Goal: Task Accomplishment & Management: Complete application form

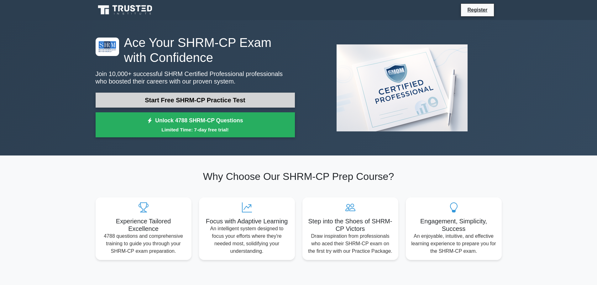
click at [225, 101] on link "Start Free SHRM-CP Practice Test" at bounding box center [195, 100] width 199 height 15
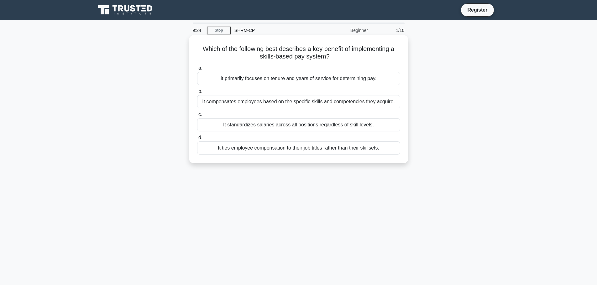
click at [278, 104] on div "It compensates employees based on the specific skills and competencies they acq…" at bounding box center [298, 101] width 203 height 13
click at [197, 94] on input "b. It compensates employees based on the specific skills and competencies they …" at bounding box center [197, 92] width 0 height 4
click at [273, 149] on div "To represent all members of the bargaining unit impartially and without discrim…" at bounding box center [298, 148] width 203 height 13
click at [197, 140] on input "d. To represent all members of the bargaining unit impartially and without disc…" at bounding box center [197, 138] width 0 height 4
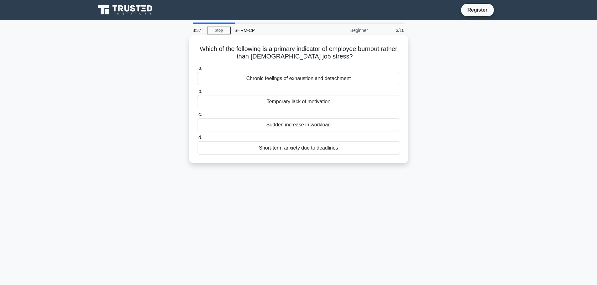
click at [305, 81] on div "Chronic feelings of exhaustion and detachment" at bounding box center [298, 78] width 203 height 13
click at [197, 70] on input "a. Chronic feelings of exhaustion and detachment" at bounding box center [197, 68] width 0 height 4
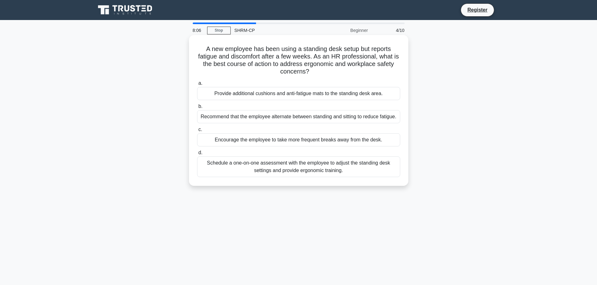
click at [297, 165] on div "Schedule a one-on-one assessment with the employee to adjust the standing desk …" at bounding box center [298, 167] width 203 height 21
click at [197, 155] on input "d. Schedule a one-on-one assessment with the employee to adjust the standing de…" at bounding box center [197, 153] width 0 height 4
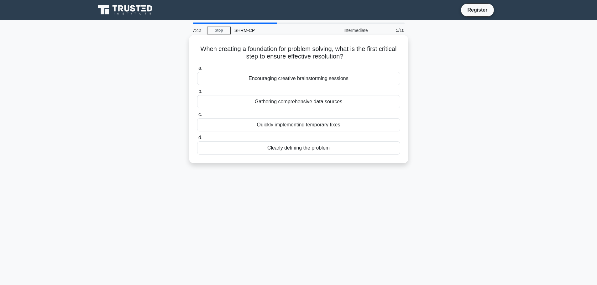
click at [318, 150] on div "Clearly defining the problem" at bounding box center [298, 148] width 203 height 13
click at [197, 140] on input "d. Clearly defining the problem" at bounding box center [197, 138] width 0 height 4
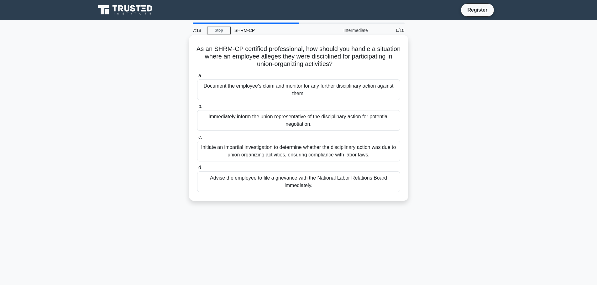
click at [319, 150] on div "Initiate an impartial investigation to determine whether the disciplinary actio…" at bounding box center [298, 151] width 203 height 21
click at [197, 139] on input "c. Initiate an impartial investigation to determine whether the disciplinary ac…" at bounding box center [197, 137] width 0 height 4
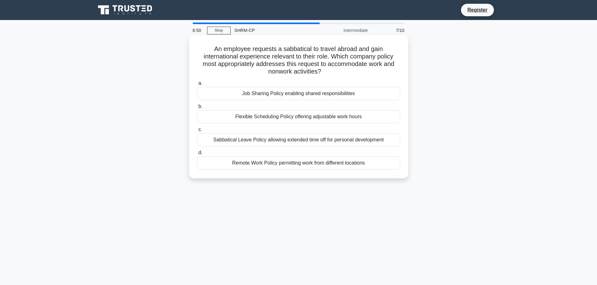
click at [307, 164] on div "Remote Work Policy permitting work from different locations" at bounding box center [298, 163] width 203 height 13
click at [197, 155] on input "d. Remote Work Policy permitting work from different locations" at bounding box center [197, 153] width 0 height 4
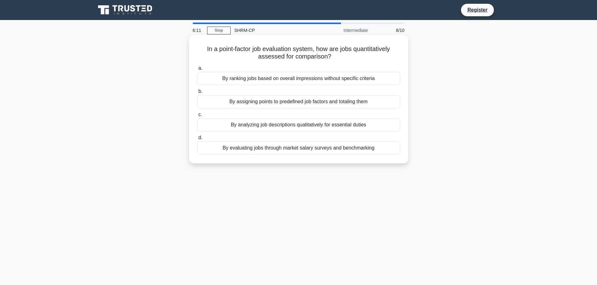
click at [358, 150] on div "By evaluating jobs through market salary surveys and benchmarking" at bounding box center [298, 148] width 203 height 13
click at [197, 140] on input "d. By evaluating jobs through market salary surveys and benchmarking" at bounding box center [197, 138] width 0 height 4
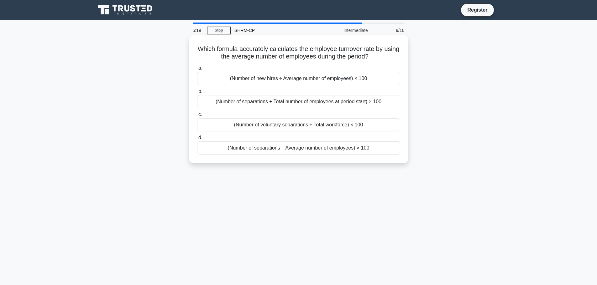
click at [318, 102] on div "(Number of separations ÷ Total number of employees at period start) × 100" at bounding box center [298, 101] width 203 height 13
click at [197, 94] on input "b. (Number of separations ÷ Total number of employees at period start) × 100" at bounding box center [197, 92] width 0 height 4
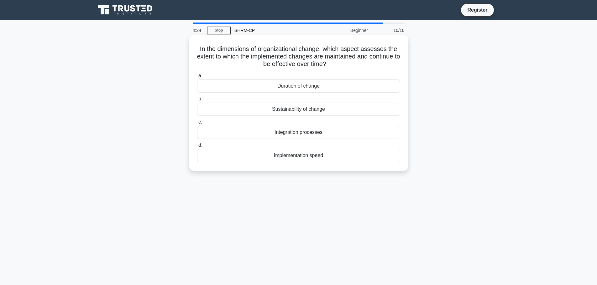
click at [319, 153] on div "Implementation speed" at bounding box center [298, 155] width 203 height 13
click at [197, 148] on input "d. Implementation speed" at bounding box center [197, 145] width 0 height 4
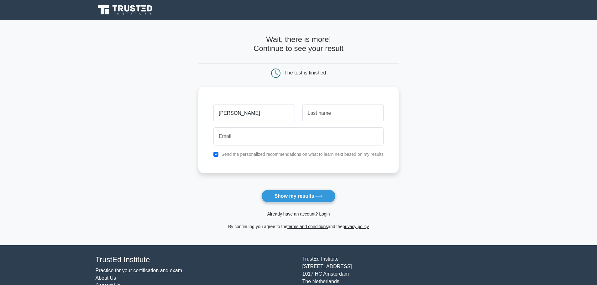
type input "Ashley"
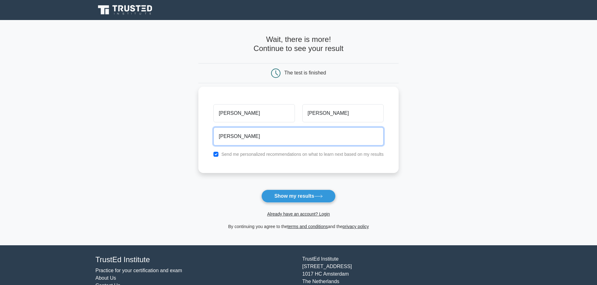
type input "ashley@ashleylowry.com"
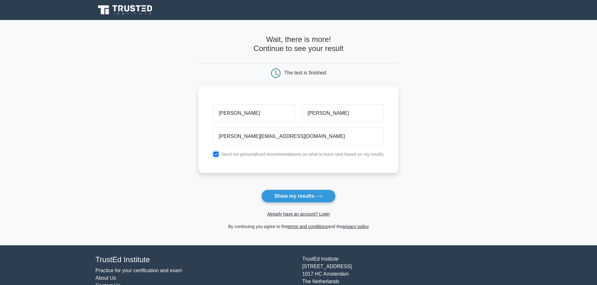
click at [218, 155] on input "checkbox" at bounding box center [215, 154] width 5 height 5
checkbox input "false"
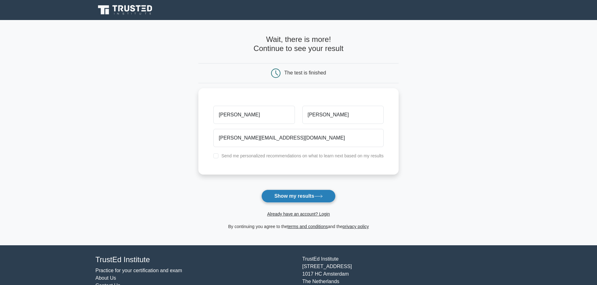
click at [283, 195] on button "Show my results" at bounding box center [298, 196] width 74 height 13
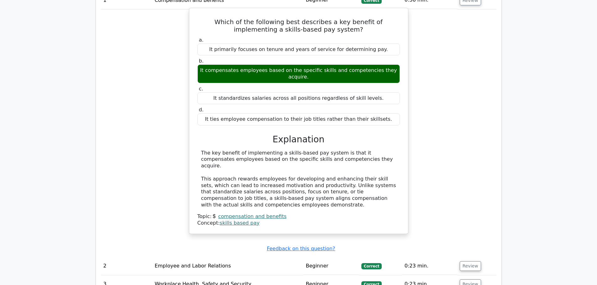
scroll to position [532, 0]
